Goal: Check status: Check status

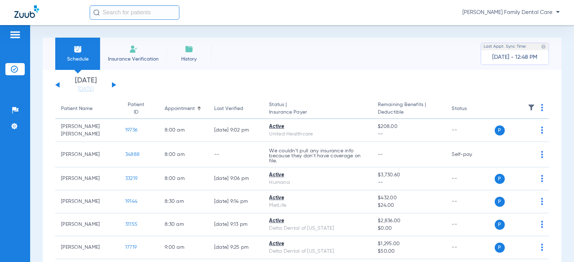
click at [114, 84] on button at bounding box center [114, 84] width 4 height 5
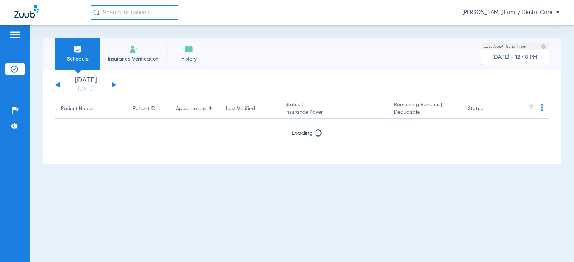
click at [114, 84] on button at bounding box center [114, 84] width 4 height 5
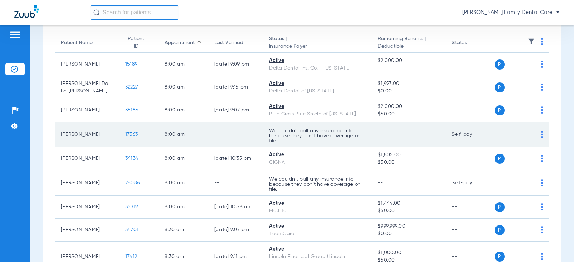
scroll to position [108, 0]
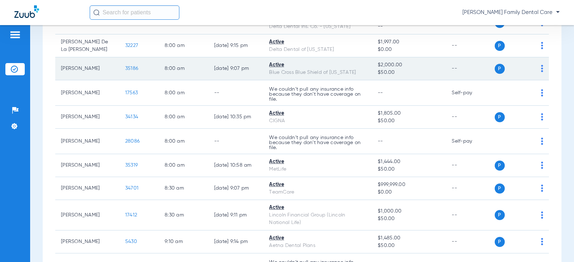
click at [125, 67] on span "35186" at bounding box center [131, 68] width 13 height 5
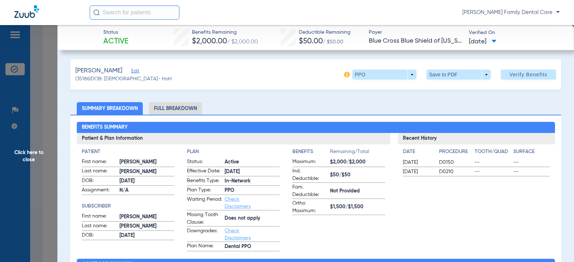
scroll to position [0, 0]
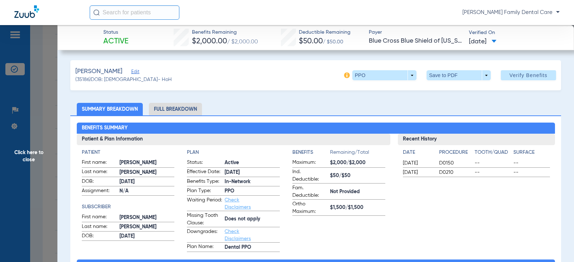
click at [34, 150] on span "Click here to close" at bounding box center [28, 156] width 57 height 262
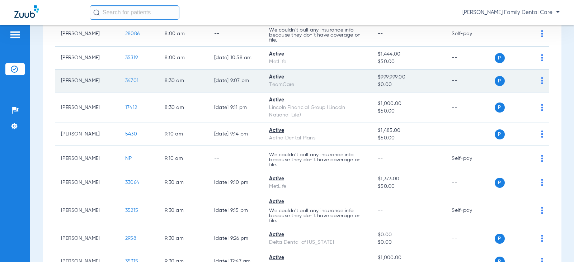
scroll to position [251, 0]
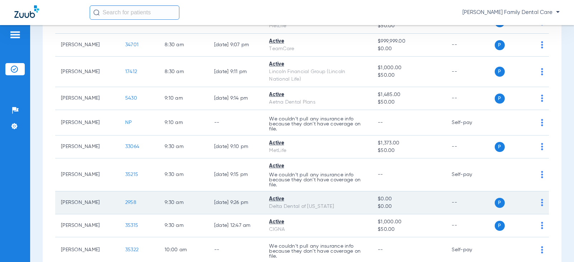
click at [125, 202] on span "2958" at bounding box center [130, 202] width 11 height 5
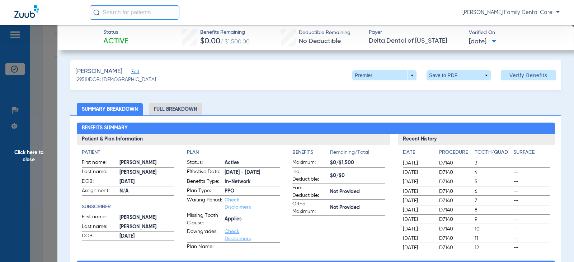
click at [21, 160] on span "Click here to close" at bounding box center [28, 156] width 57 height 262
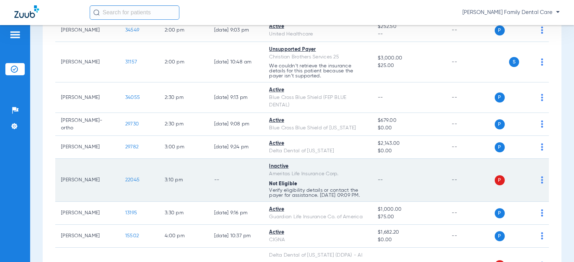
scroll to position [1040, 0]
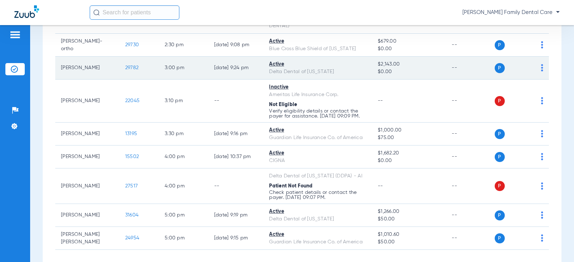
click at [125, 70] on span "29782" at bounding box center [131, 67] width 13 height 5
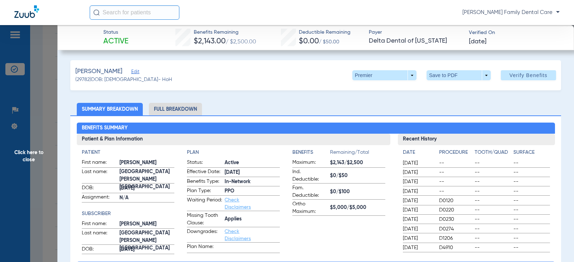
click at [29, 149] on span "Click here to close" at bounding box center [28, 156] width 57 height 262
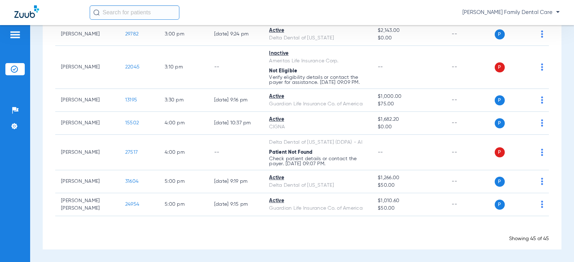
scroll to position [1078, 0]
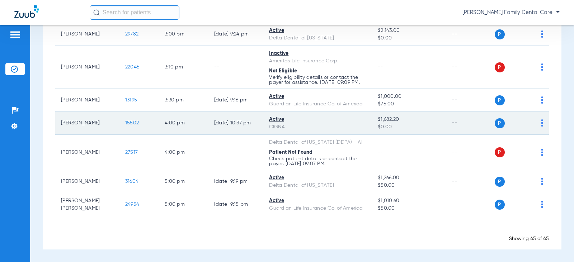
click at [125, 122] on span "15502" at bounding box center [132, 122] width 14 height 5
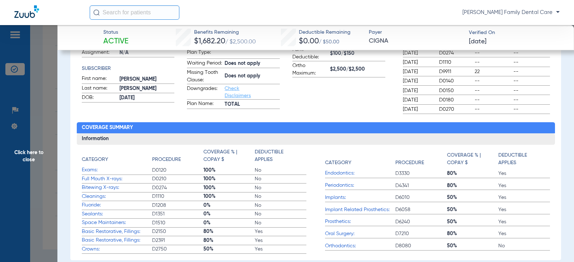
scroll to position [179, 0]
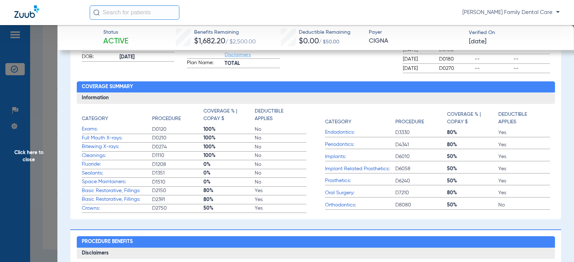
drag, startPoint x: 23, startPoint y: 153, endPoint x: 32, endPoint y: 131, distance: 23.0
click at [23, 153] on span "Click here to close" at bounding box center [28, 156] width 57 height 262
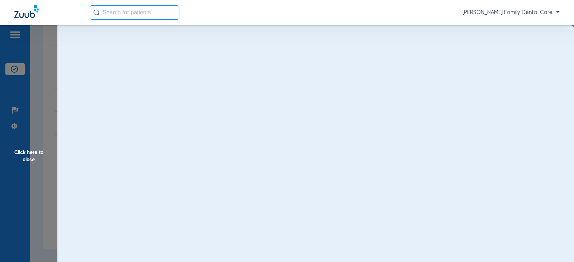
scroll to position [0, 0]
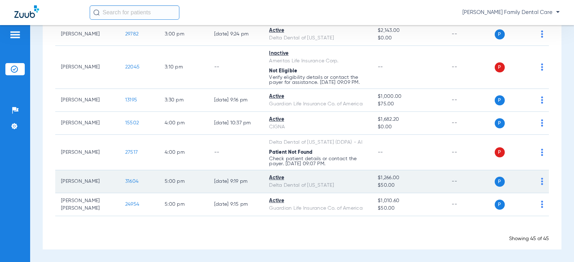
click at [125, 178] on td "31604" at bounding box center [138, 181] width 39 height 23
click at [125, 181] on span "31604" at bounding box center [131, 181] width 13 height 5
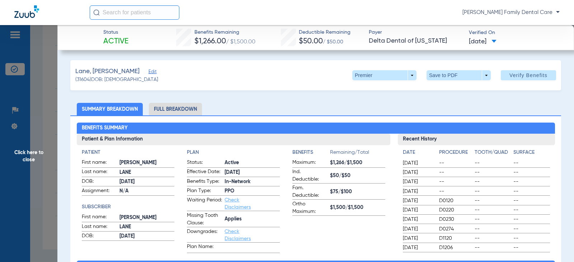
click at [30, 152] on span "Click here to close" at bounding box center [28, 156] width 57 height 262
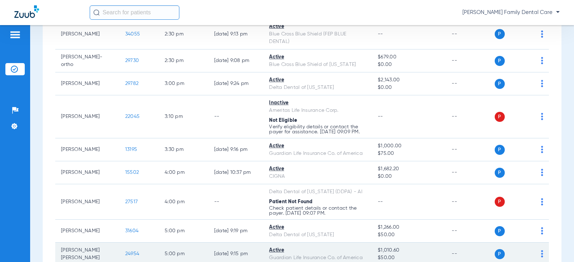
scroll to position [1007, 0]
